Goal: Information Seeking & Learning: Learn about a topic

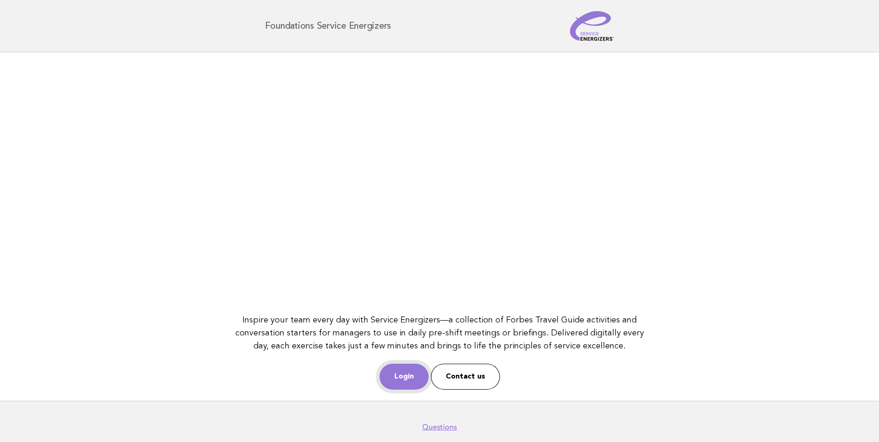
click at [415, 378] on link "Login" at bounding box center [403, 377] width 49 height 26
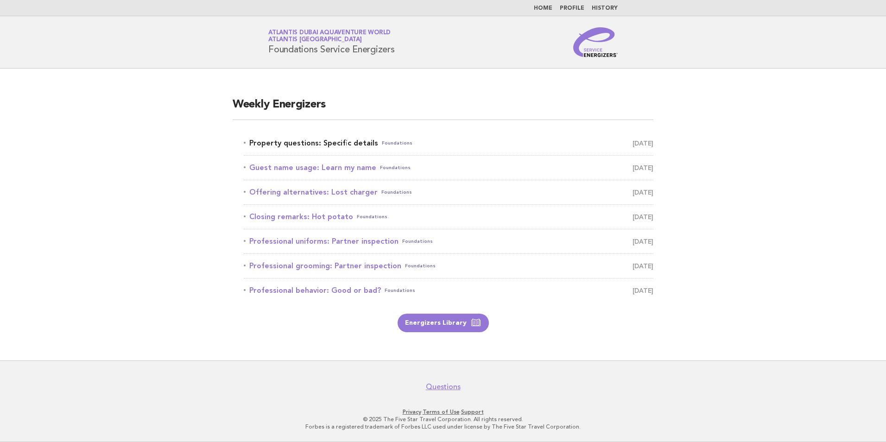
click at [301, 145] on link "Property questions: Specific details Foundations September 27" at bounding box center [449, 143] width 410 height 13
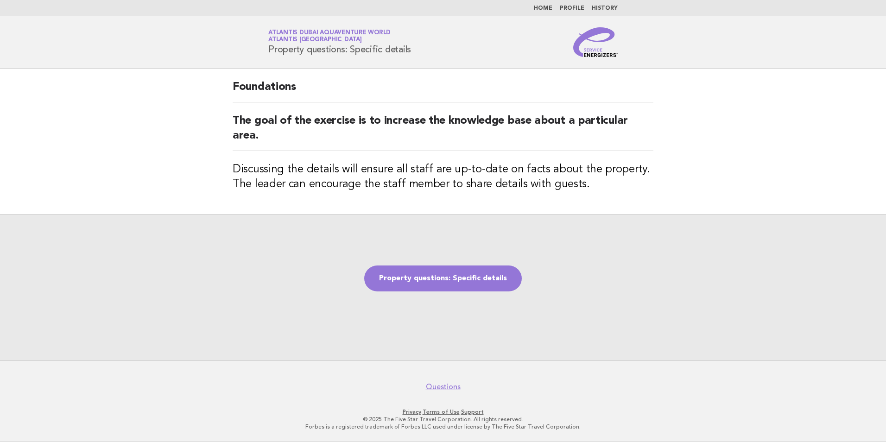
click at [416, 55] on div "Service Energizers Atlantis Dubai Aquaventure World Atlantis Dubai Property que…" at bounding box center [442, 42] width 375 height 30
drag, startPoint x: 271, startPoint y: 50, endPoint x: 413, endPoint y: 56, distance: 142.3
click at [413, 56] on div "Service Energizers Atlantis Dubai Aquaventure World Atlantis Dubai Property que…" at bounding box center [442, 42] width 375 height 30
drag, startPoint x: 413, startPoint y: 56, endPoint x: 402, endPoint y: 52, distance: 11.7
copy h1 "Property questions: Specific details"
